Goal: Transaction & Acquisition: Purchase product/service

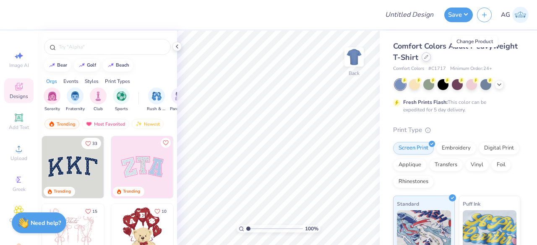
click at [428, 57] on icon at bounding box center [426, 57] width 4 height 4
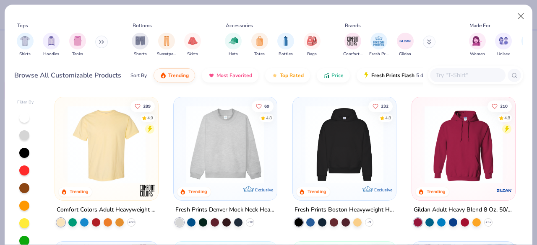
click at [451, 74] on input "text" at bounding box center [467, 76] width 65 height 10
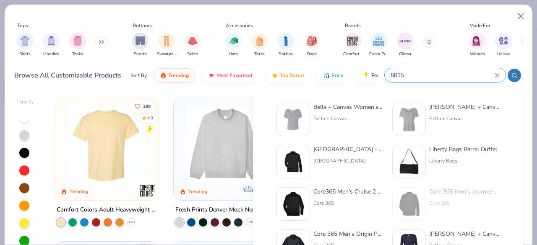
type input "8815"
click at [353, 108] on div "Bella + Canvas Women’s Slouchy V-Neck Tee" at bounding box center [348, 107] width 71 height 9
